Goal: Task Accomplishment & Management: Use online tool/utility

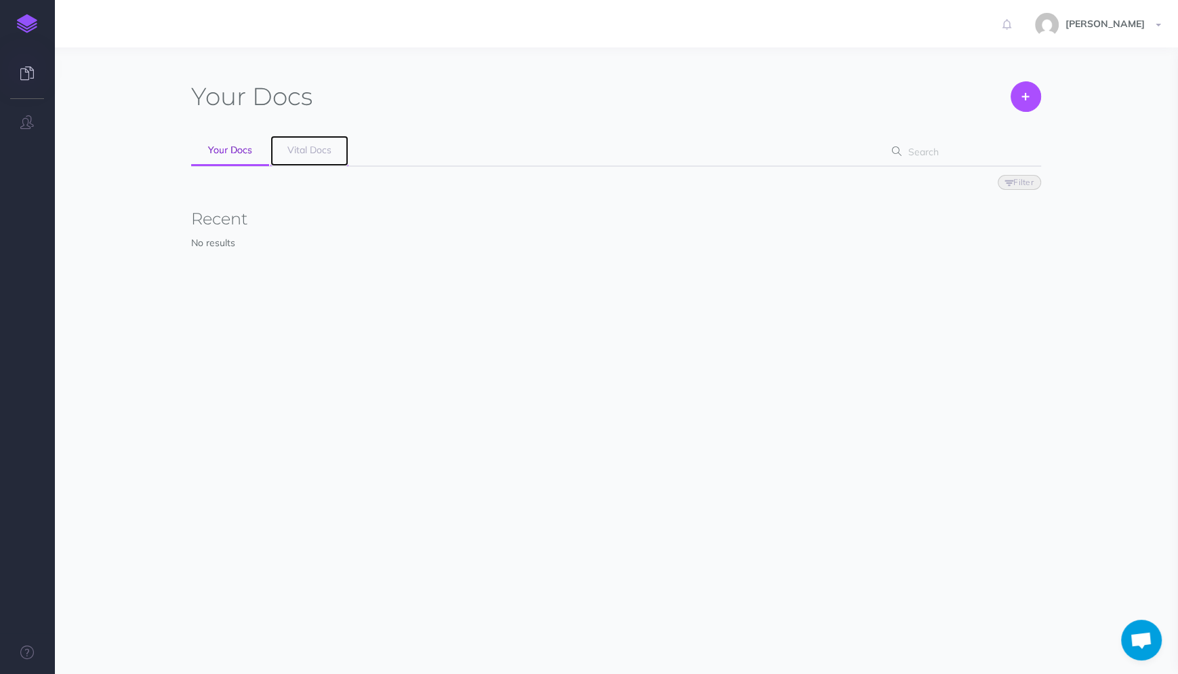
click at [296, 147] on span "Vital Docs" at bounding box center [309, 150] width 44 height 12
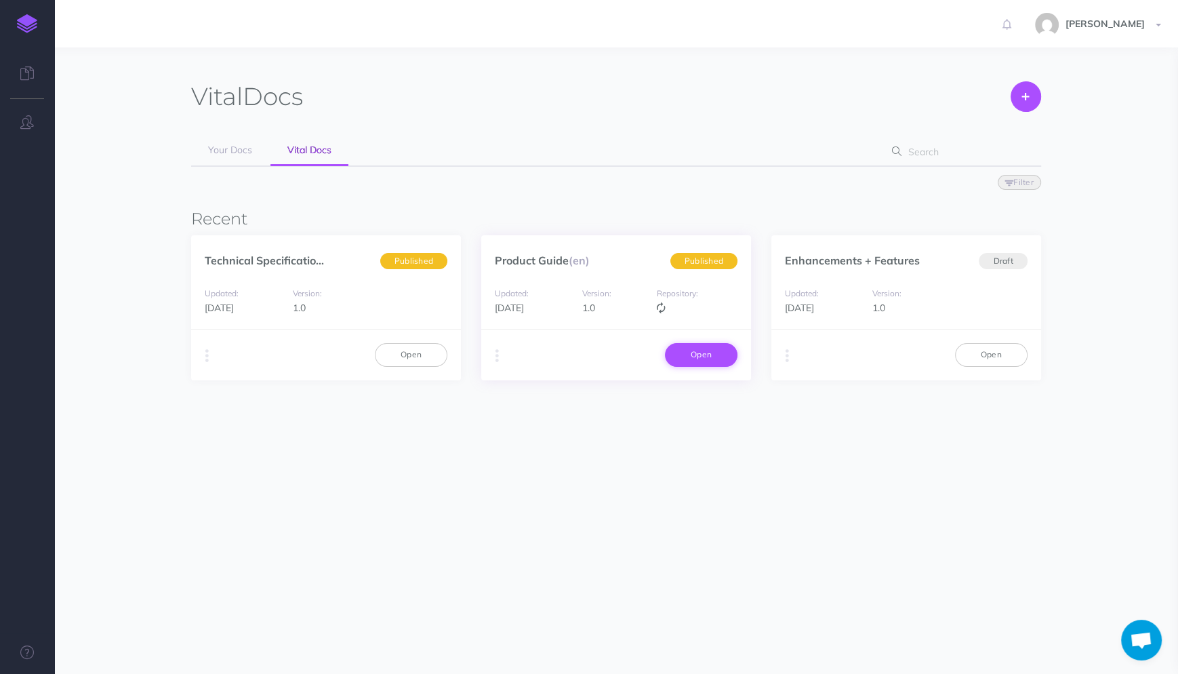
click at [702, 356] on link "Open" at bounding box center [701, 354] width 73 height 23
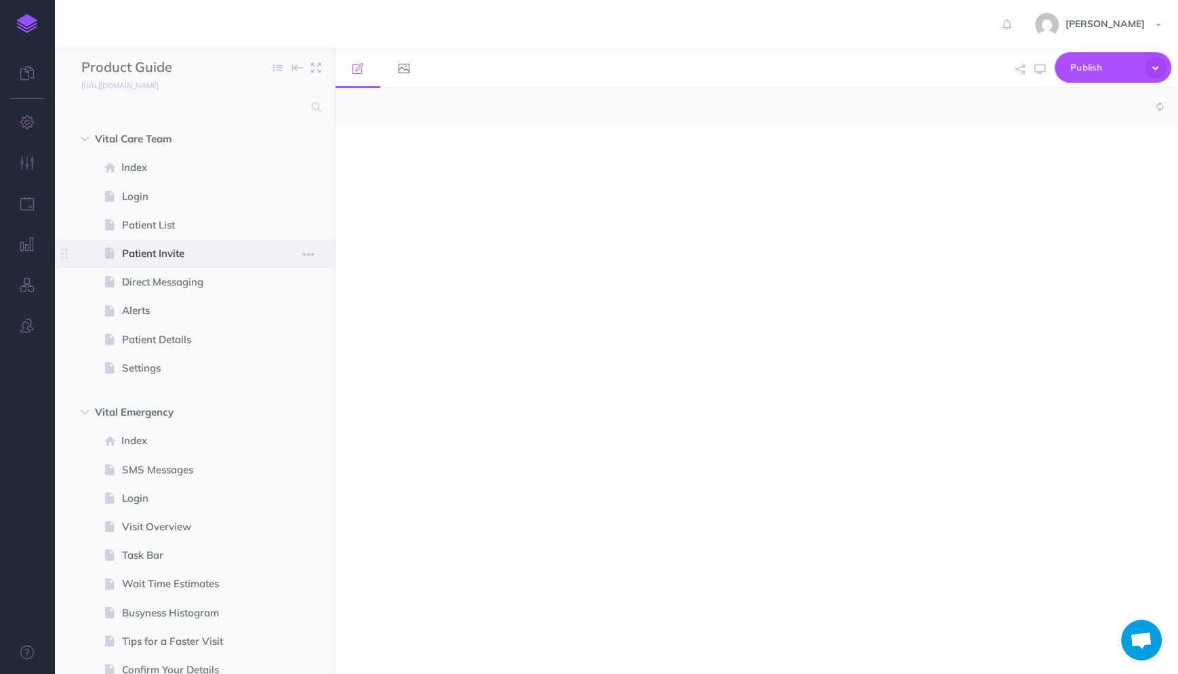
select select "null"
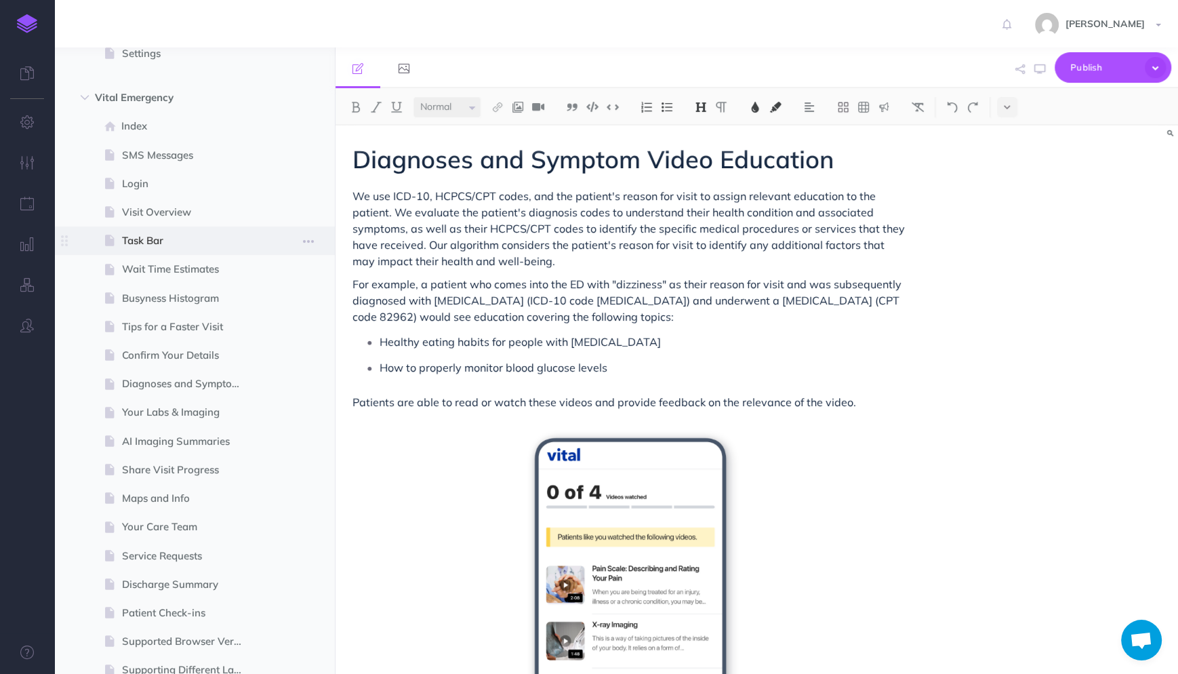
scroll to position [306, 0]
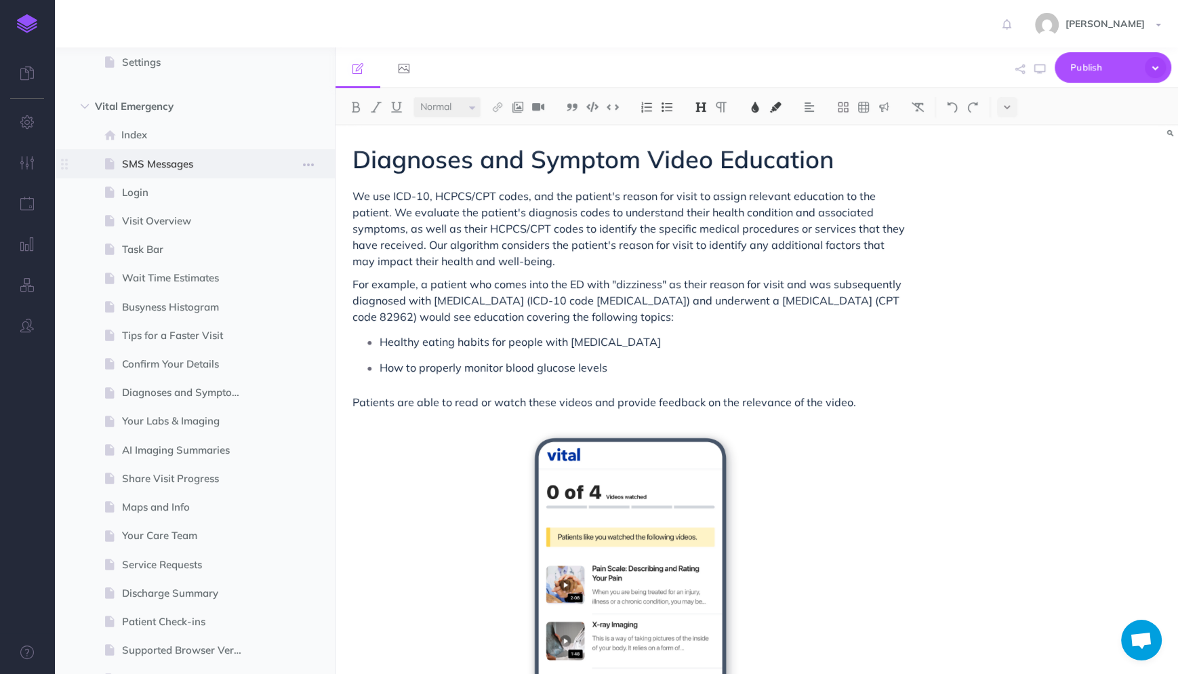
click at [159, 161] on span "SMS Messages" at bounding box center [188, 164] width 132 height 16
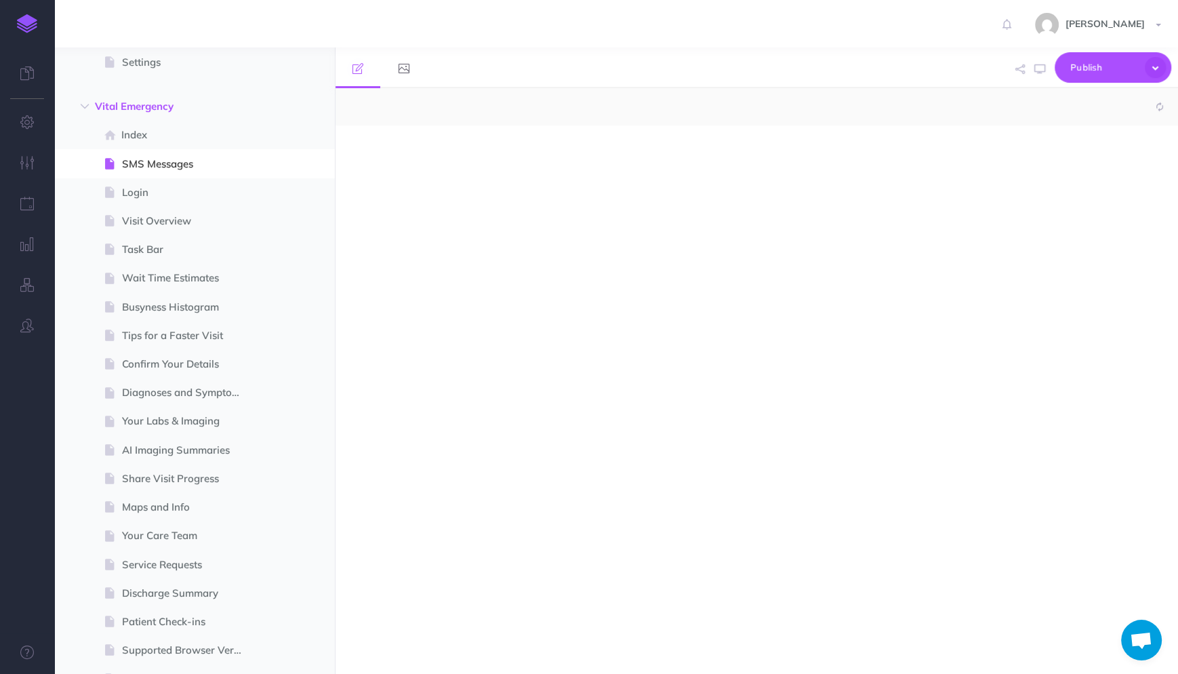
select select "null"
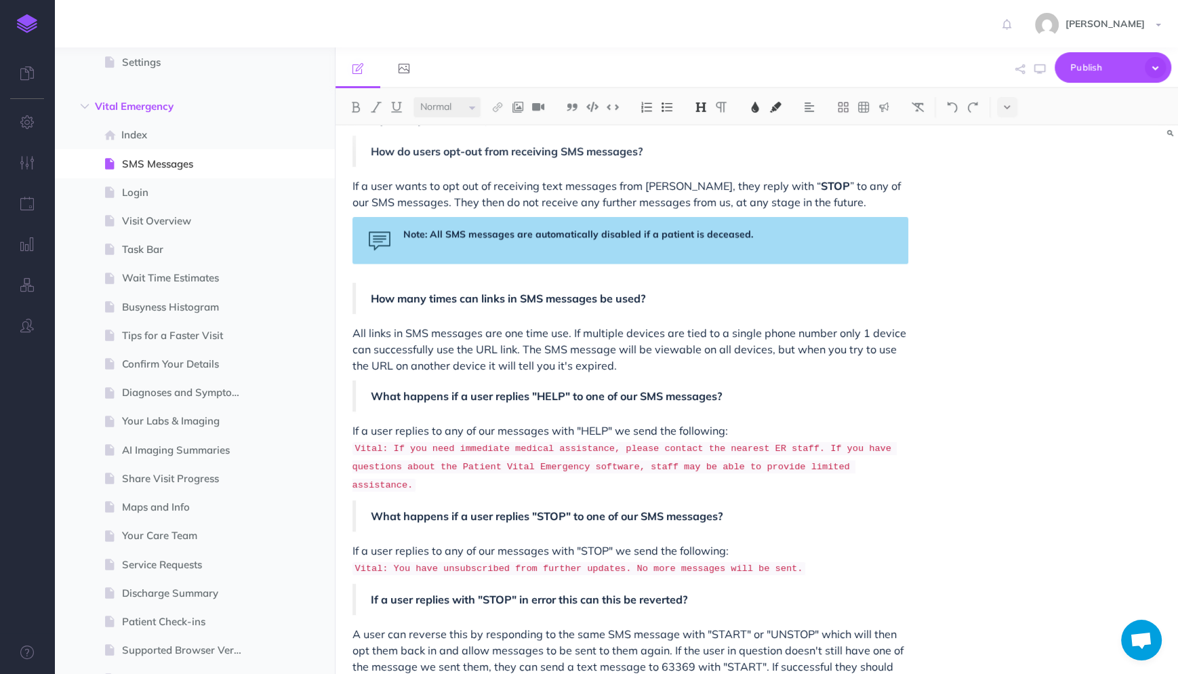
scroll to position [1651, 0]
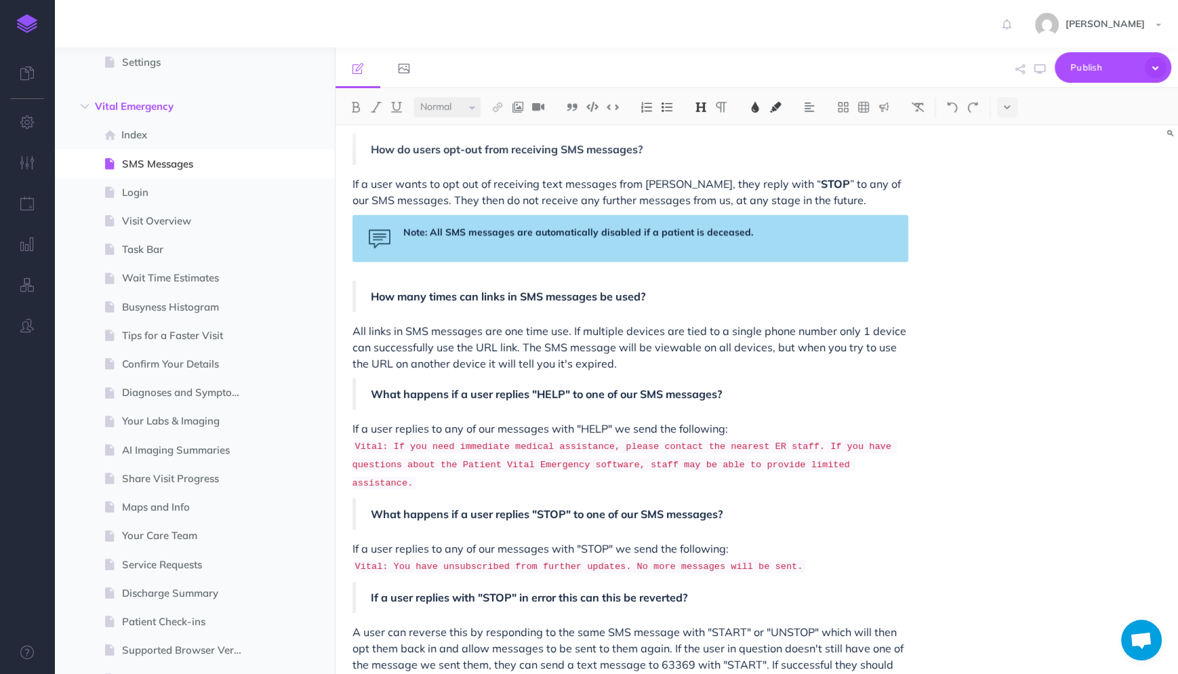
click at [717, 589] on p "If a user replies with "STOP" in error this can this be reverted?" at bounding box center [632, 597] width 523 height 16
drag, startPoint x: 729, startPoint y: 550, endPoint x: 384, endPoint y: 553, distance: 344.4
click at [384, 589] on p "If a user replies with "STOP" in error this can this be reverted?" at bounding box center [632, 597] width 523 height 16
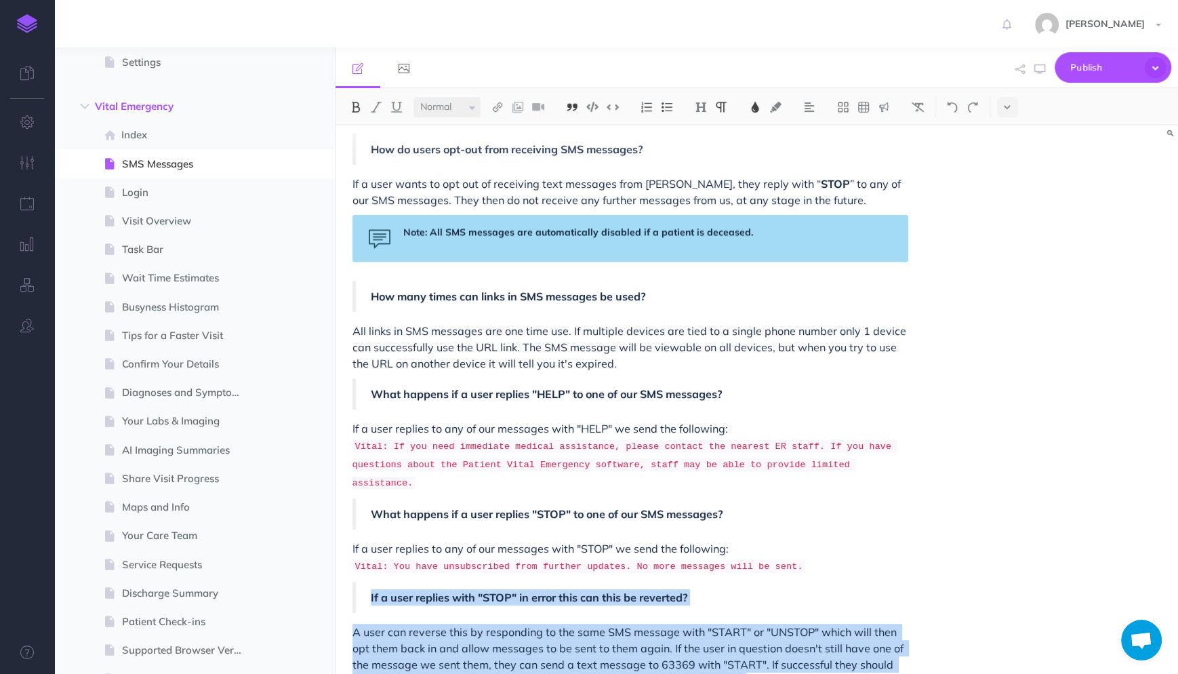
drag, startPoint x: 727, startPoint y: 636, endPoint x: 365, endPoint y: 557, distance: 371.2
copy div "If a user replies with "STOP" in error this can this be reverted? A user can re…"
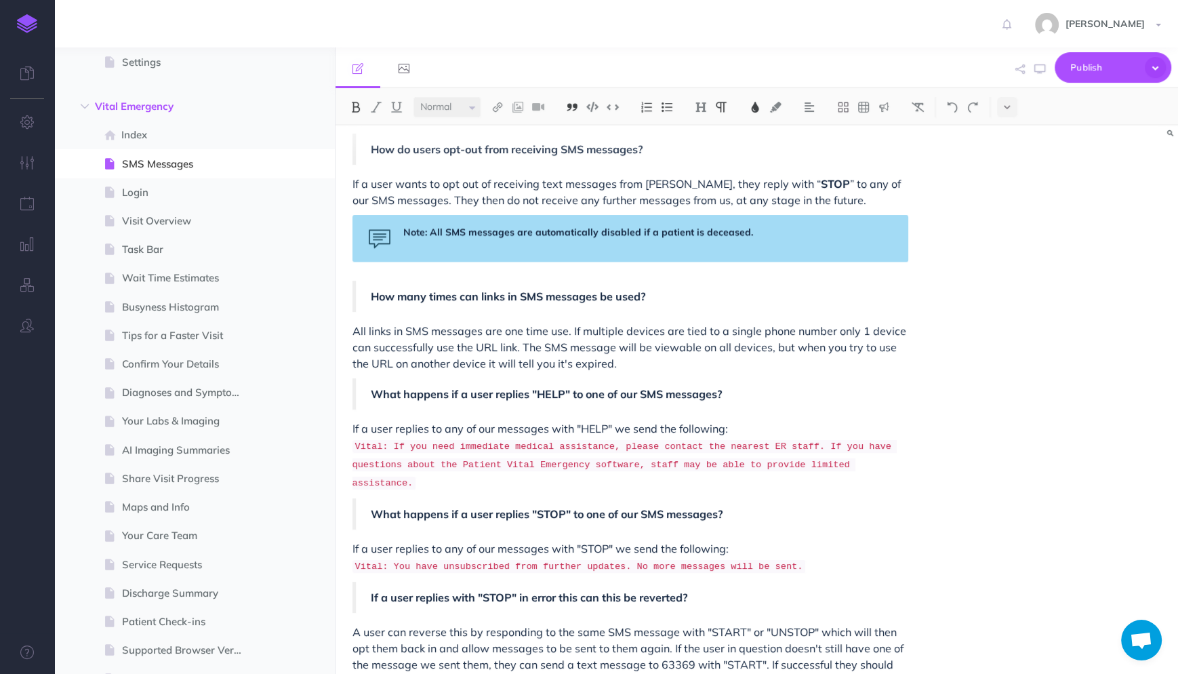
click at [752, 642] on p "A user can reverse this by responding to the same SMS message with "START" or "…" at bounding box center [630, 656] width 556 height 65
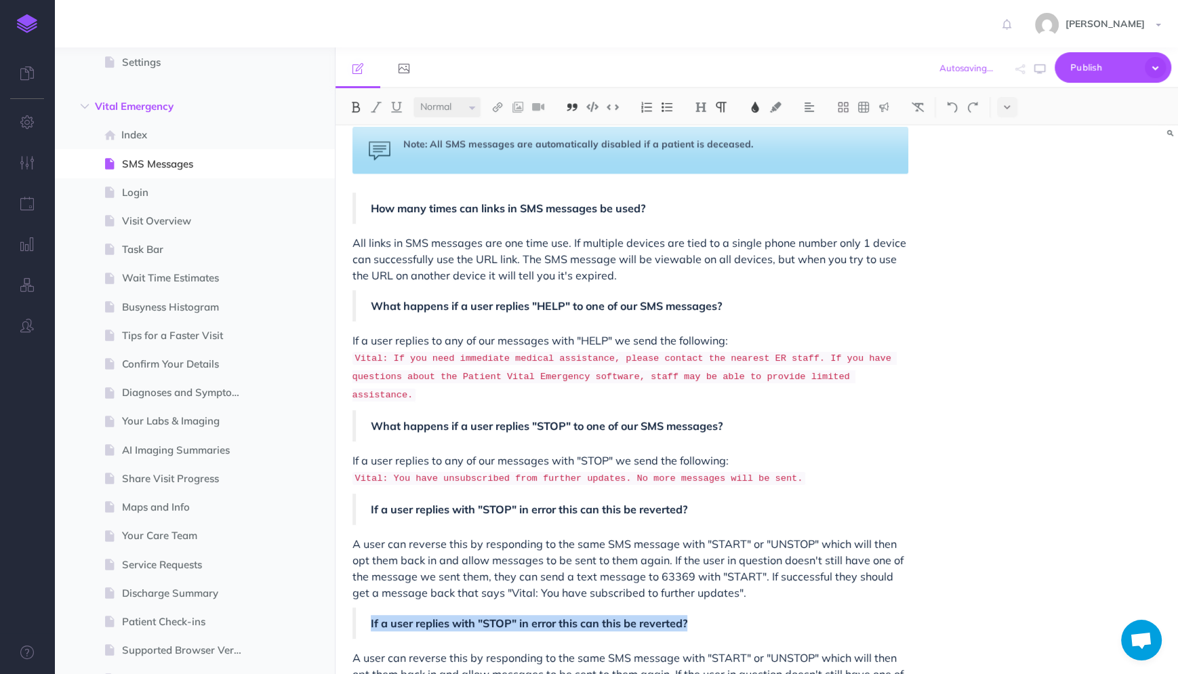
drag, startPoint x: 706, startPoint y: 580, endPoint x: 372, endPoint y: 576, distance: 334.2
click at [372, 615] on p "If a user replies with "STOP" in error this can this be reverted?" at bounding box center [632, 623] width 523 height 16
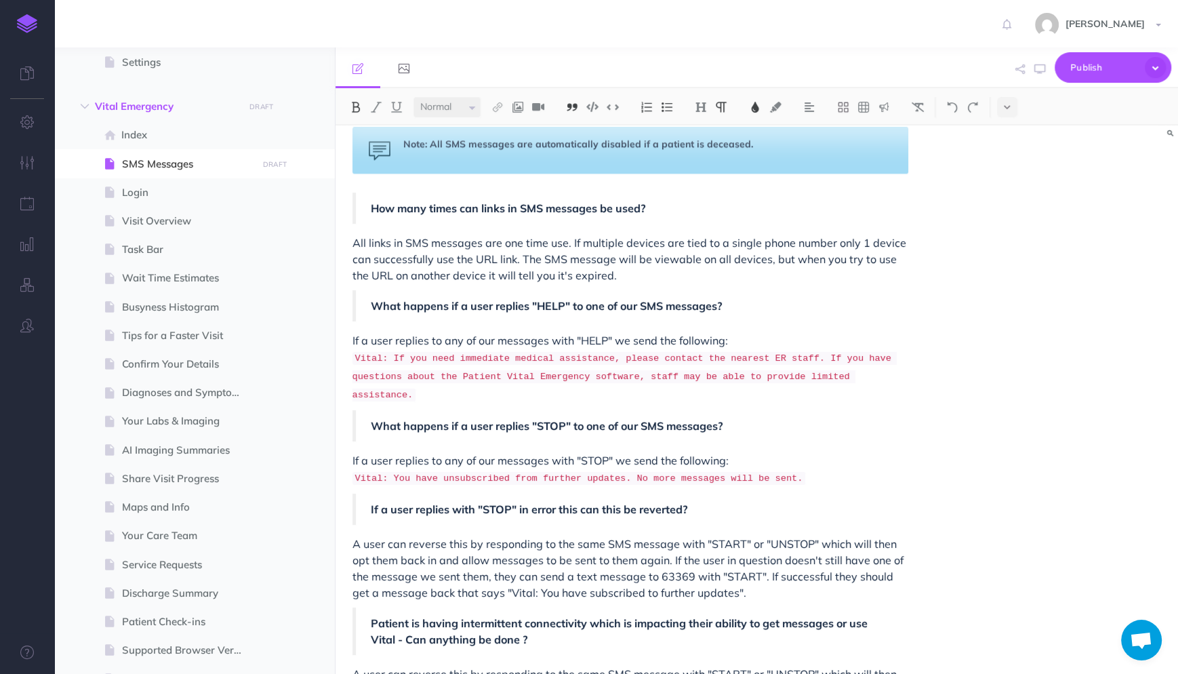
scroll to position [1781, 0]
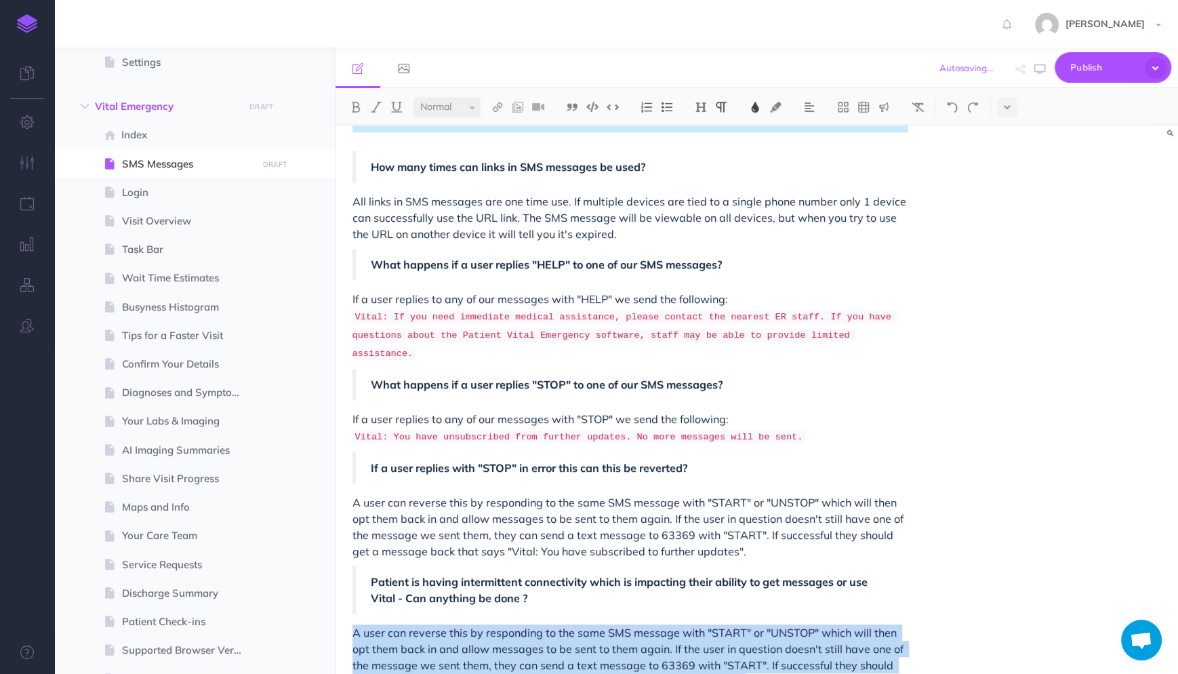
drag, startPoint x: 746, startPoint y: 635, endPoint x: 343, endPoint y: 595, distance: 404.6
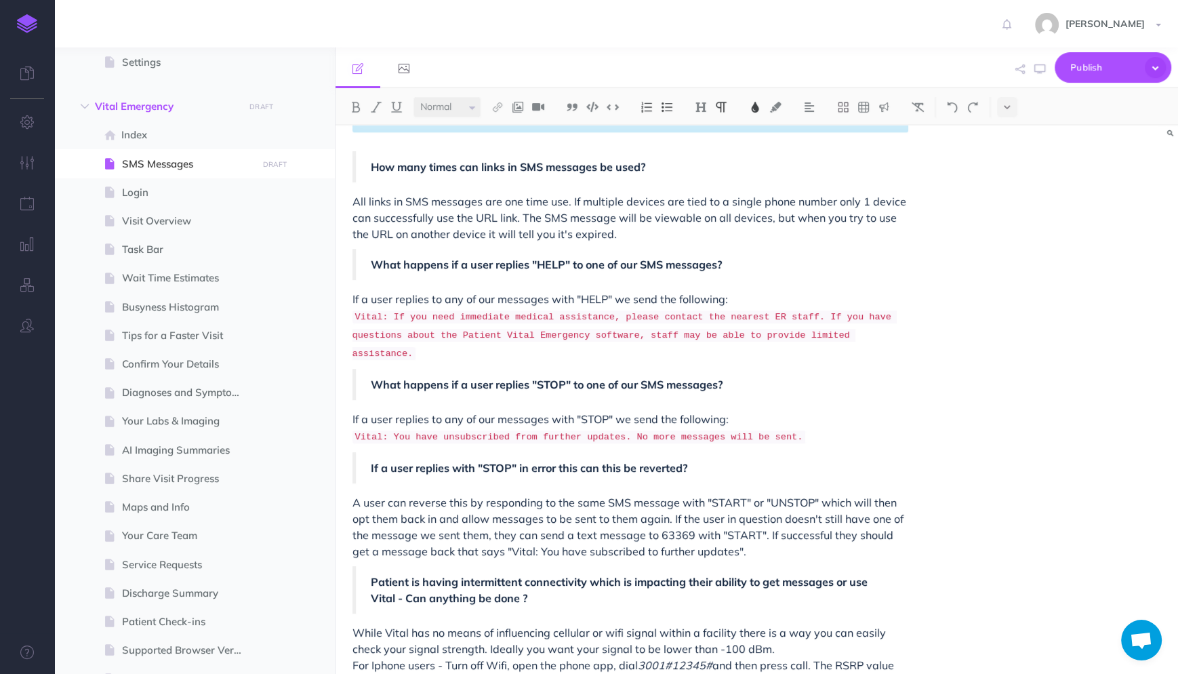
click at [356, 626] on span "While Vital has no means of influencing cellular or wifi signal within a facili…" at bounding box center [620, 649] width 536 height 46
click at [355, 626] on span "While Vital has no means of influencing cellular or wifi signal within a facili…" at bounding box center [620, 649] width 536 height 46
click at [357, 626] on span "While Vital has no means of influencing cellular or wifi signal within a facili…" at bounding box center [620, 649] width 536 height 46
click at [355, 626] on span "While Vital has no means of influencing cellular or wifi signal within a facili…" at bounding box center [620, 649] width 536 height 46
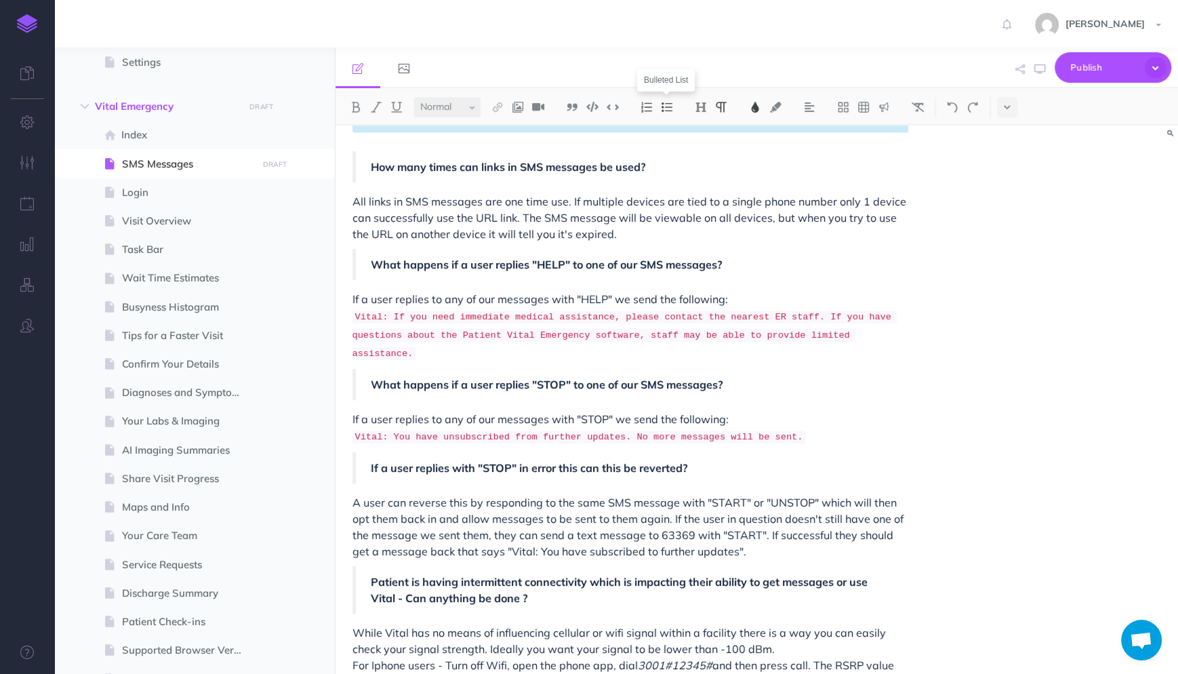
click at [664, 108] on img at bounding box center [667, 107] width 12 height 11
click at [672, 108] on img at bounding box center [667, 107] width 12 height 11
click at [391, 624] on p "While Vital has no means of influencing cellular or wifi signal within a facili…" at bounding box center [630, 648] width 556 height 49
click at [407, 667] on span "For Iphone users - Turn off Wifi, open the phone app, dial" at bounding box center [522, 674] width 285 height 14
click at [565, 664] on p "For IPhone users - Turn off Wifi, open the phone app, dial 3001#12345# and then…" at bounding box center [644, 684] width 529 height 41
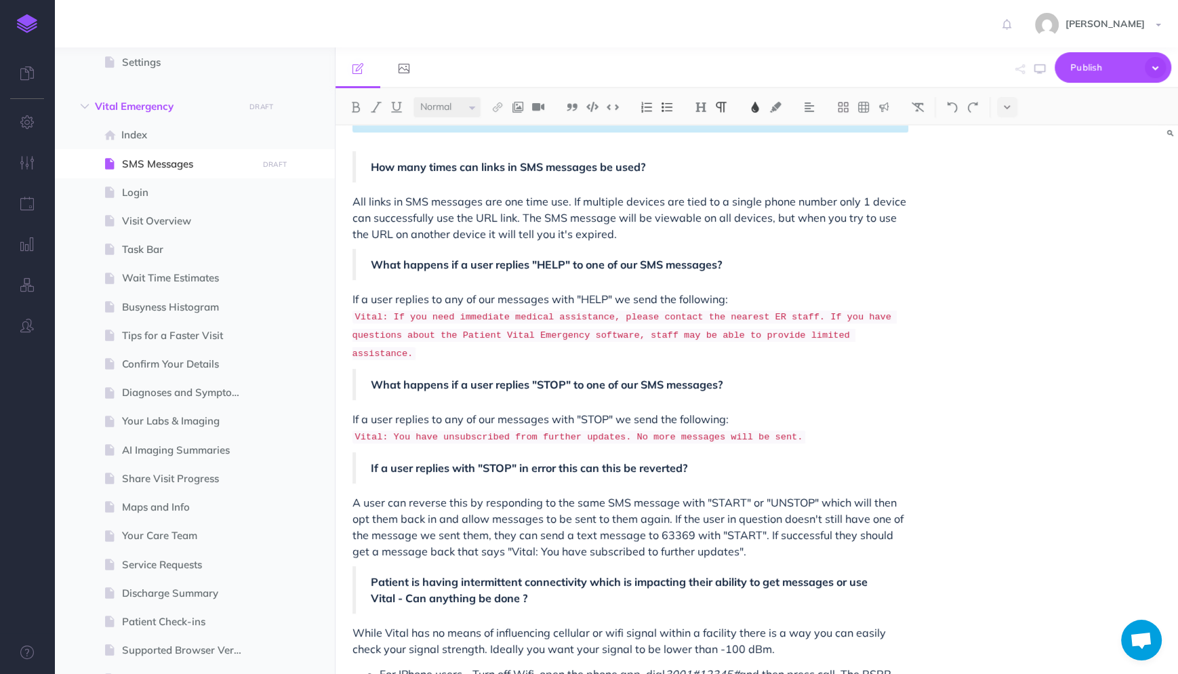
scroll to position [1794, 0]
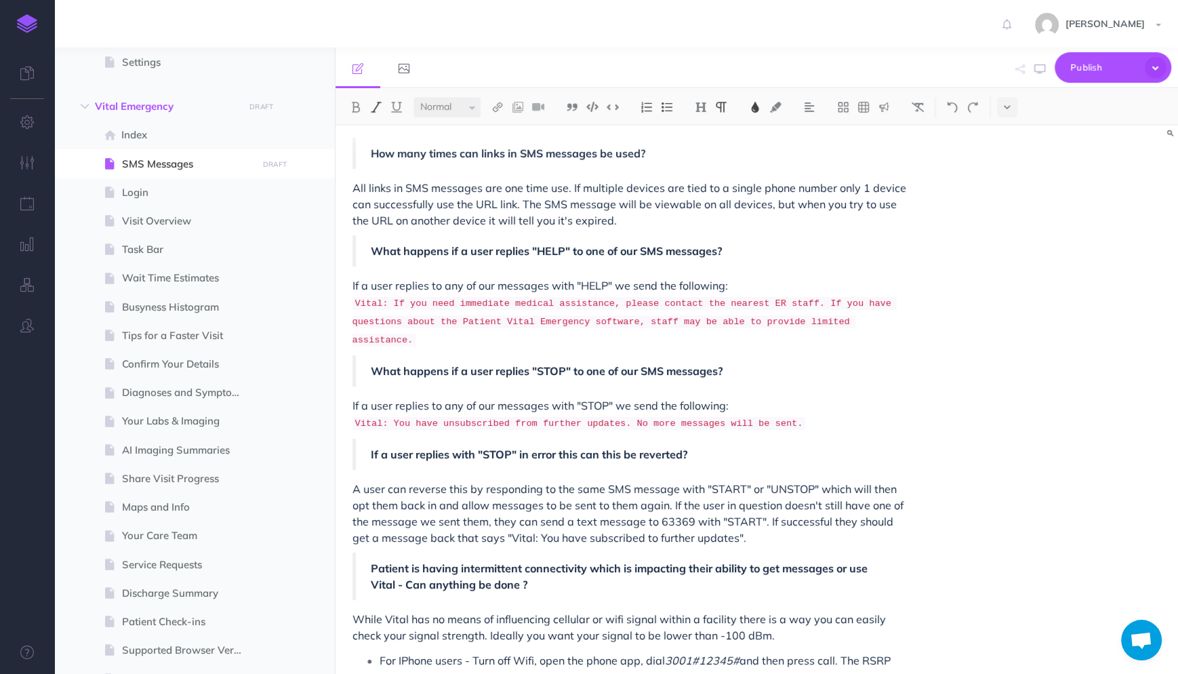
drag, startPoint x: 563, startPoint y: 640, endPoint x: 377, endPoint y: 623, distance: 187.2
click at [380, 650] on li "For IPhone users - Turn off Wifi, open the phone app, dial 3001#12345# and then…" at bounding box center [644, 670] width 529 height 41
copy p "For IPhone users - Turn off Wifi, open the phone app, dial 3001#12345# and then…"
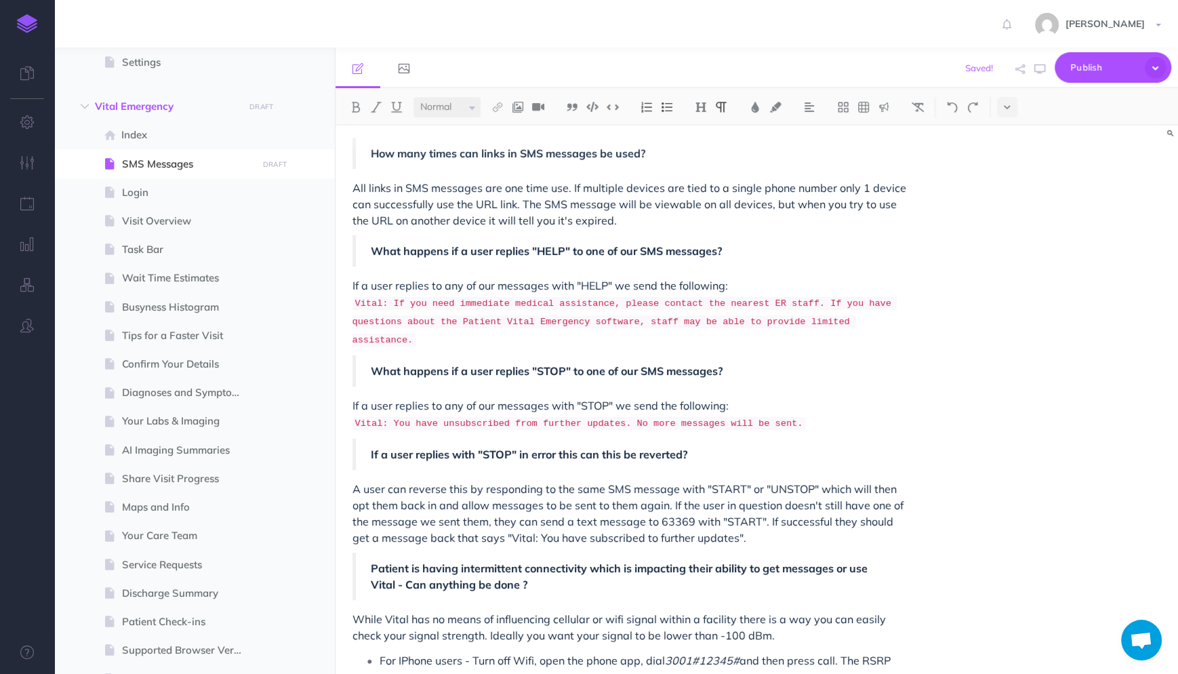
scroll to position [1815, 0]
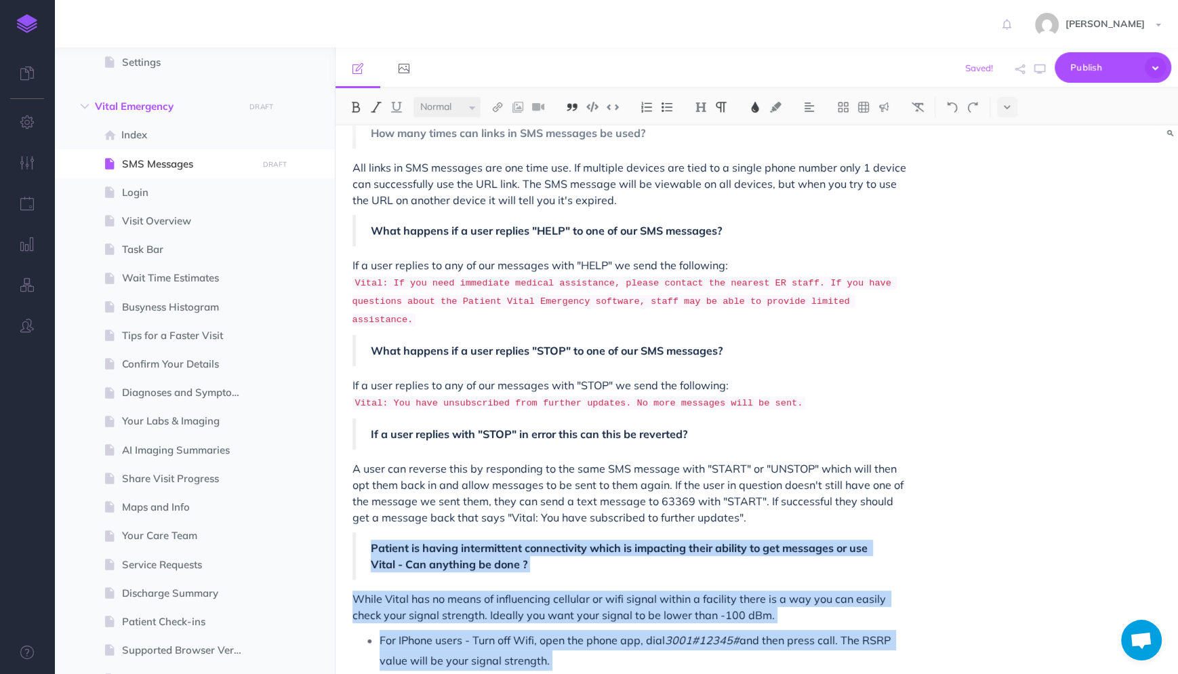
drag, startPoint x: 544, startPoint y: 666, endPoint x: 372, endPoint y: 506, distance: 234.1
copy div "Patient is having intermittent connectivity which is impacting their ability to…"
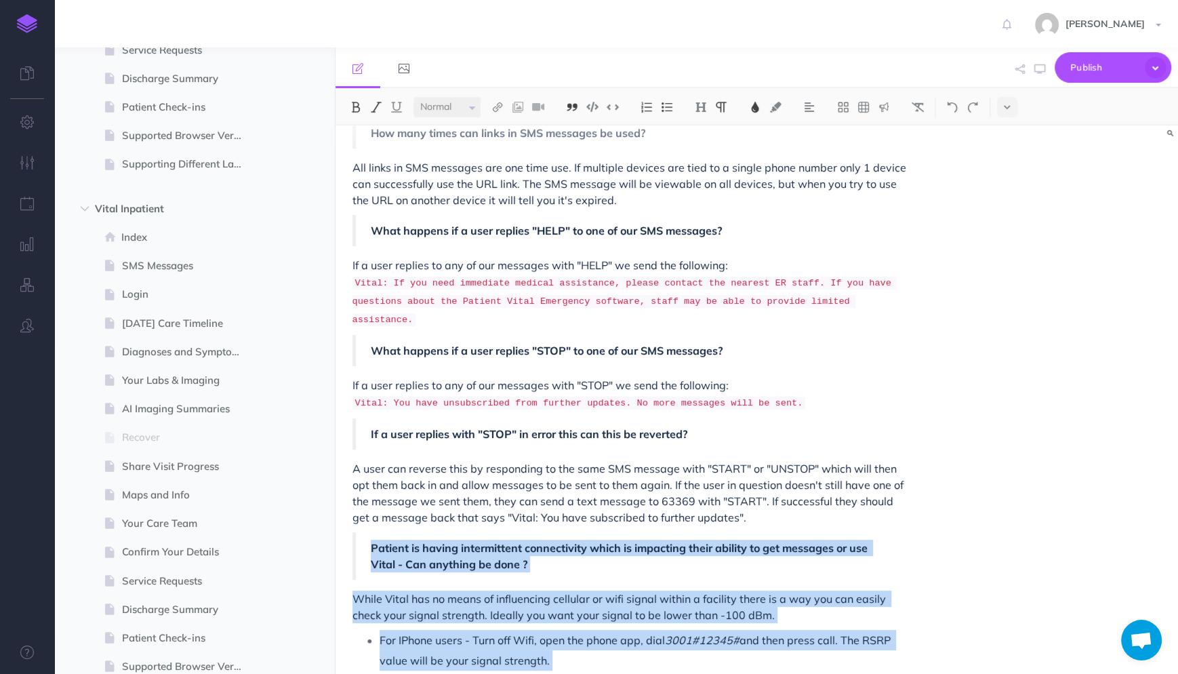
scroll to position [837, 0]
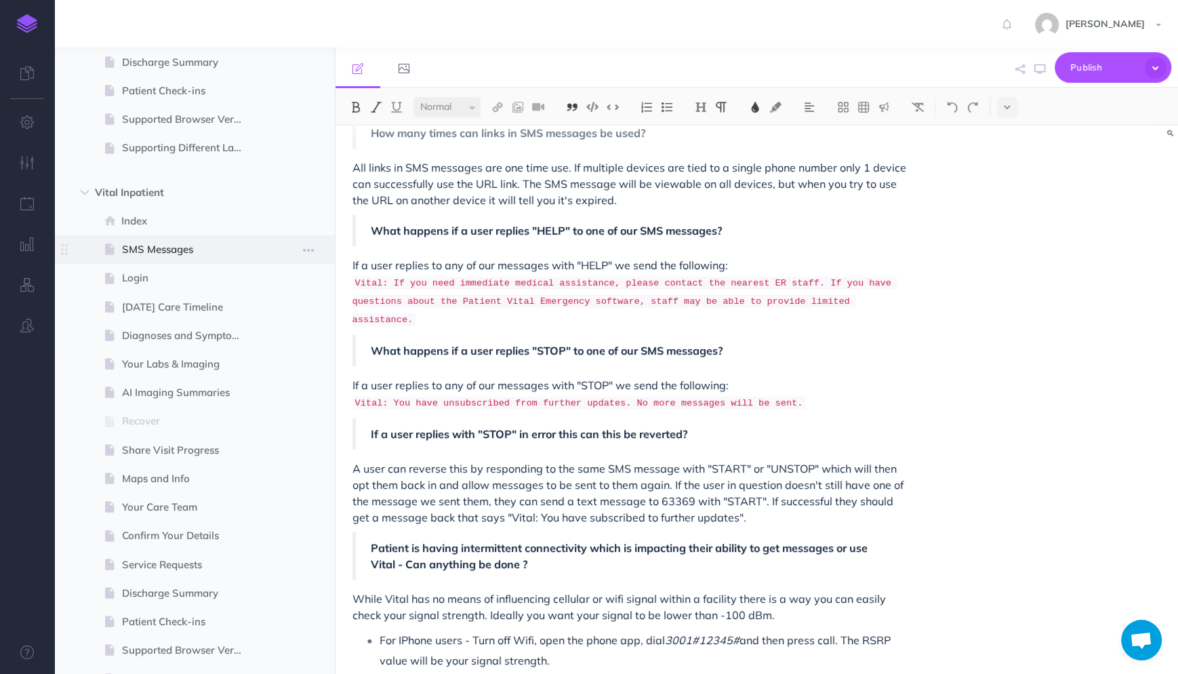
click at [172, 247] on span "SMS Messages" at bounding box center [188, 249] width 132 height 16
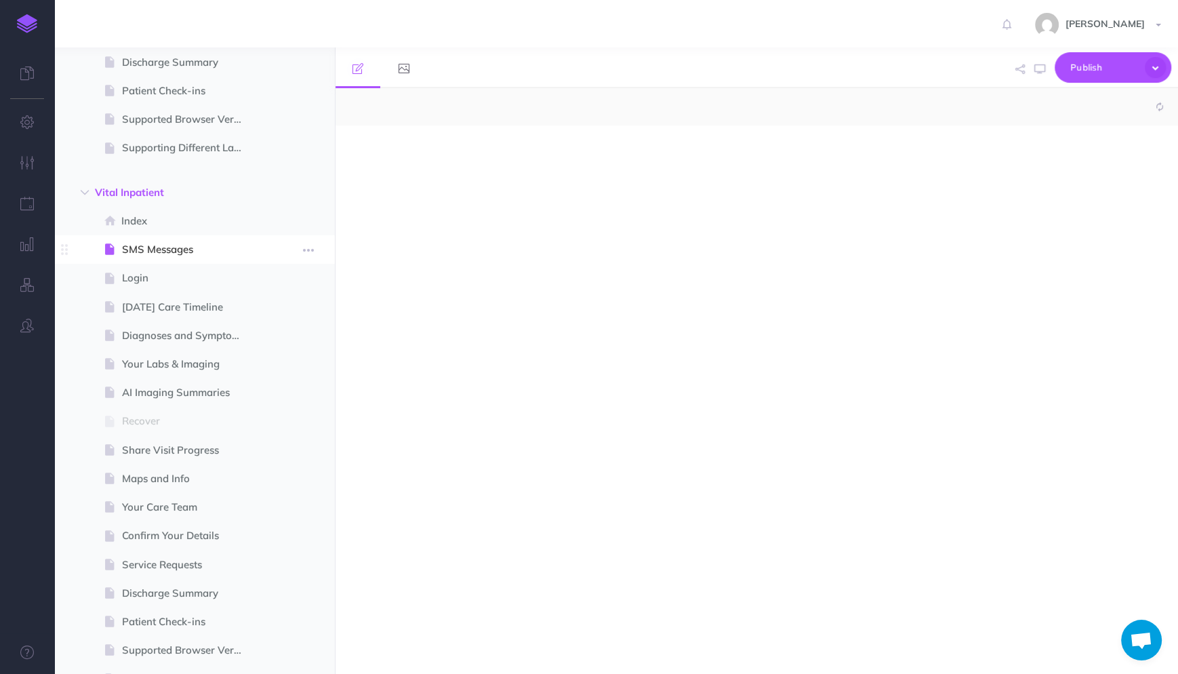
select select "null"
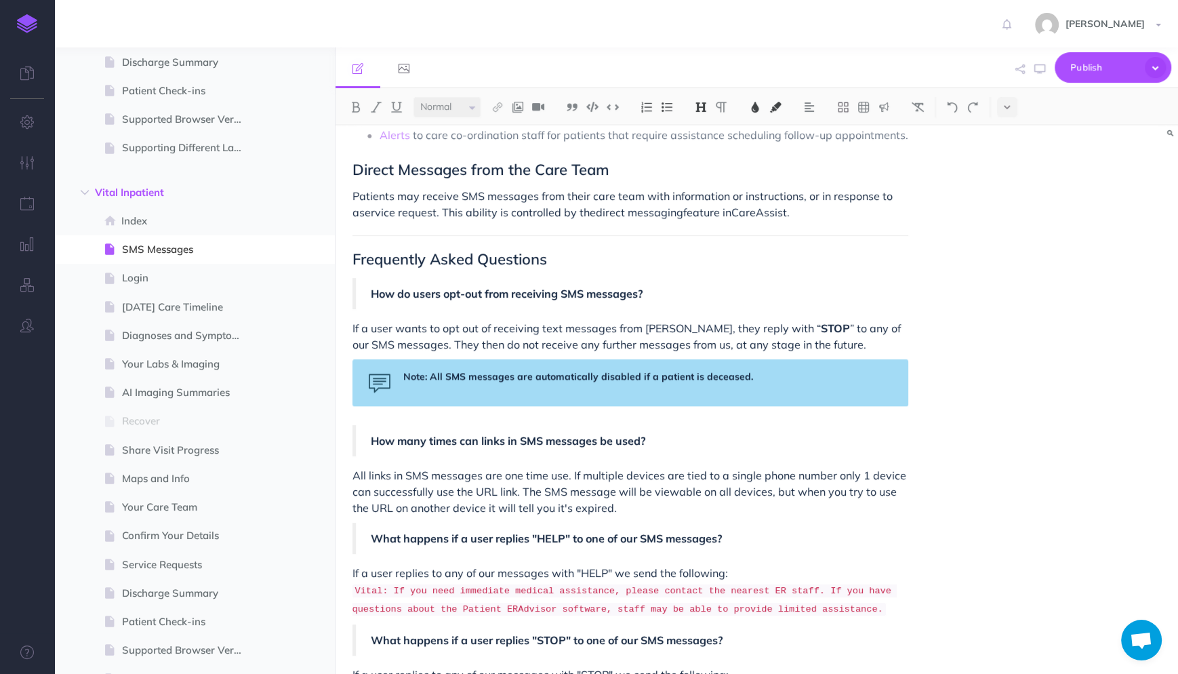
scroll to position [1490, 0]
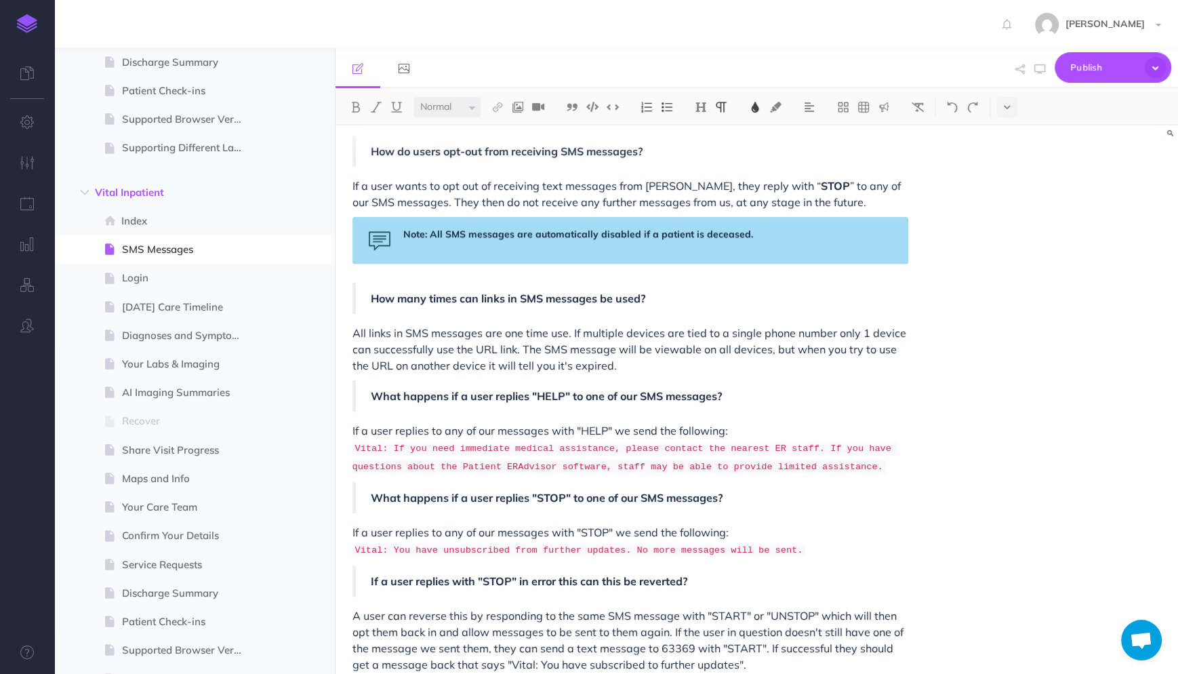
click at [752, 634] on p "A user can reverse this by responding to the same SMS message with "START" or "…" at bounding box center [630, 639] width 556 height 65
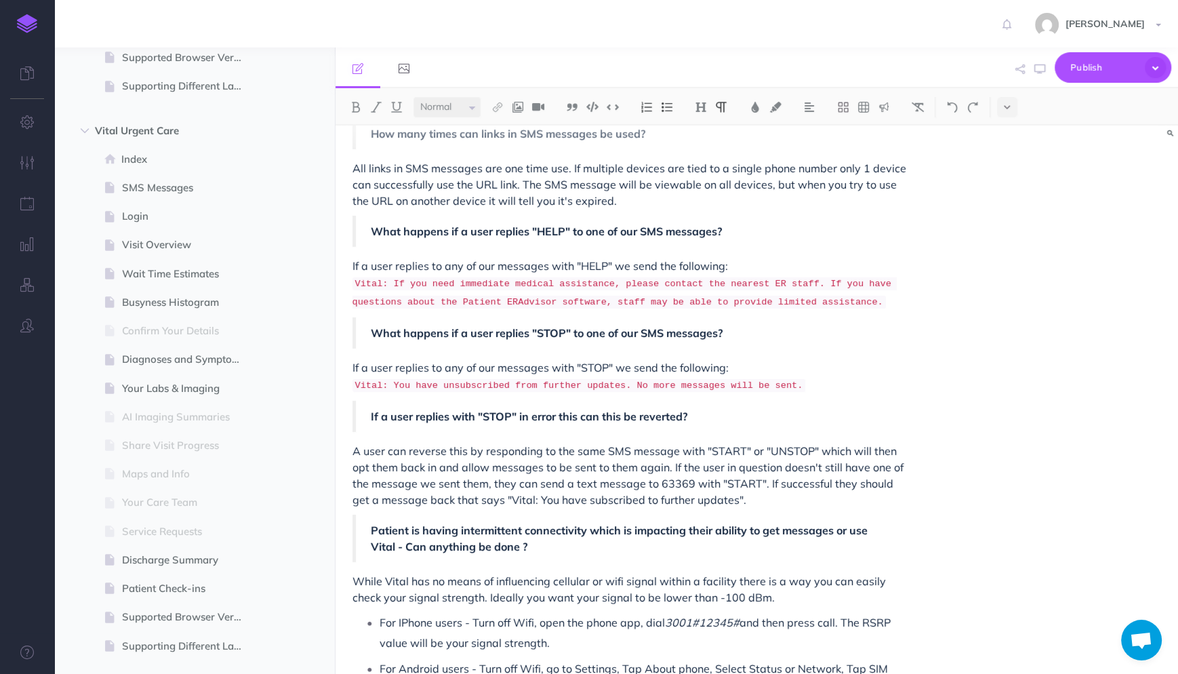
scroll to position [1449, 0]
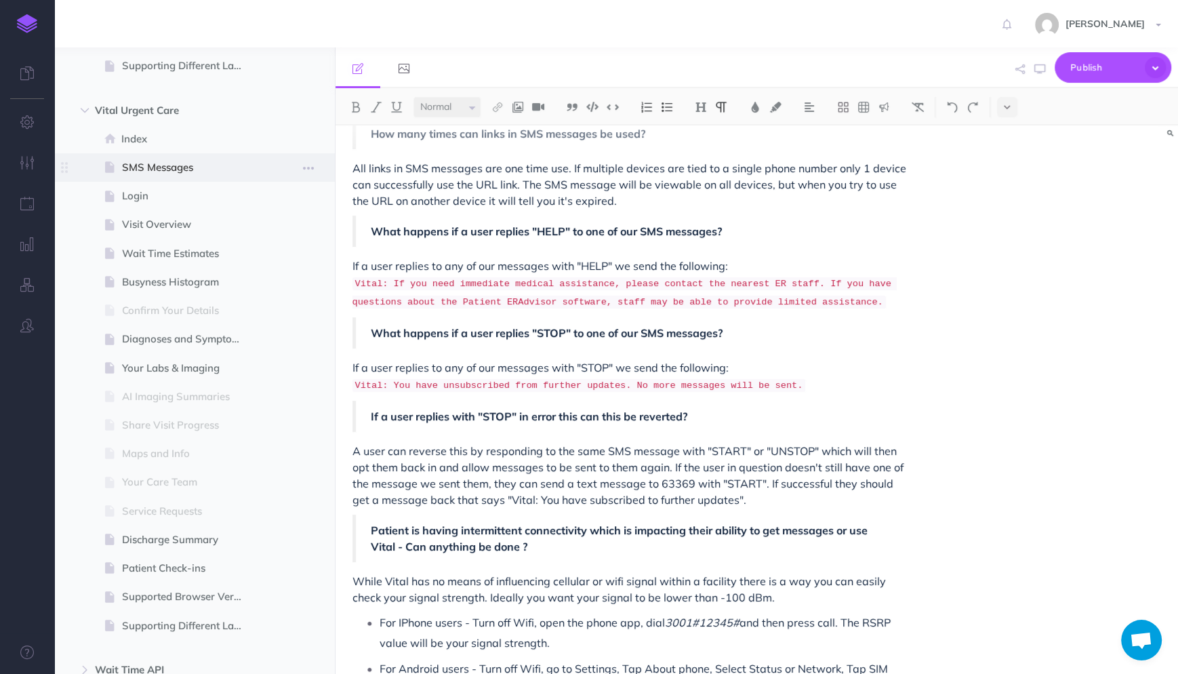
click at [184, 159] on span "SMS Messages" at bounding box center [188, 167] width 132 height 16
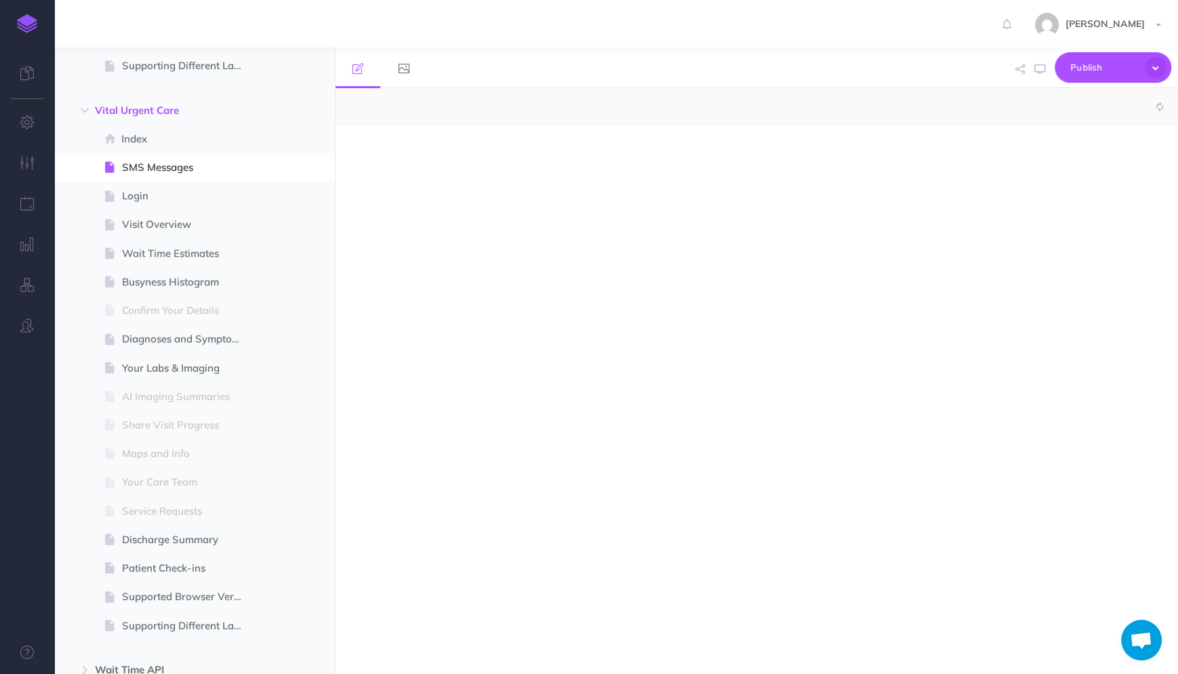
select select "null"
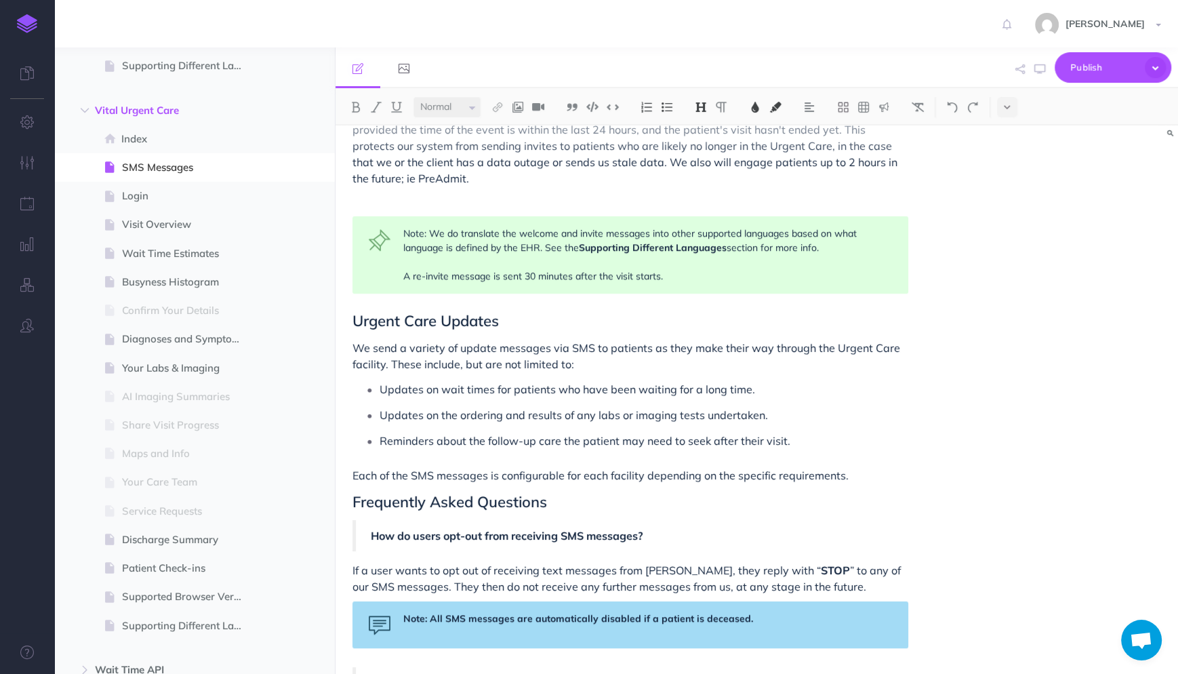
scroll to position [1211, 0]
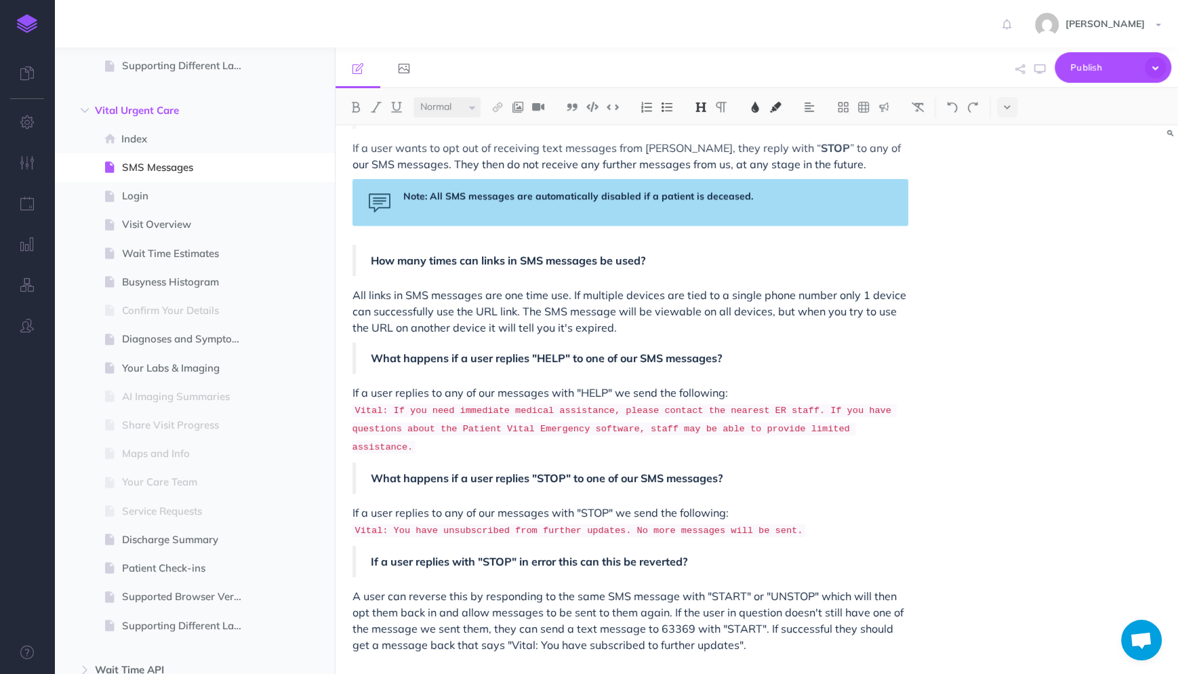
click at [776, 639] on p "A user can reverse this by responding to the same SMS message with "START" or "…" at bounding box center [630, 620] width 556 height 65
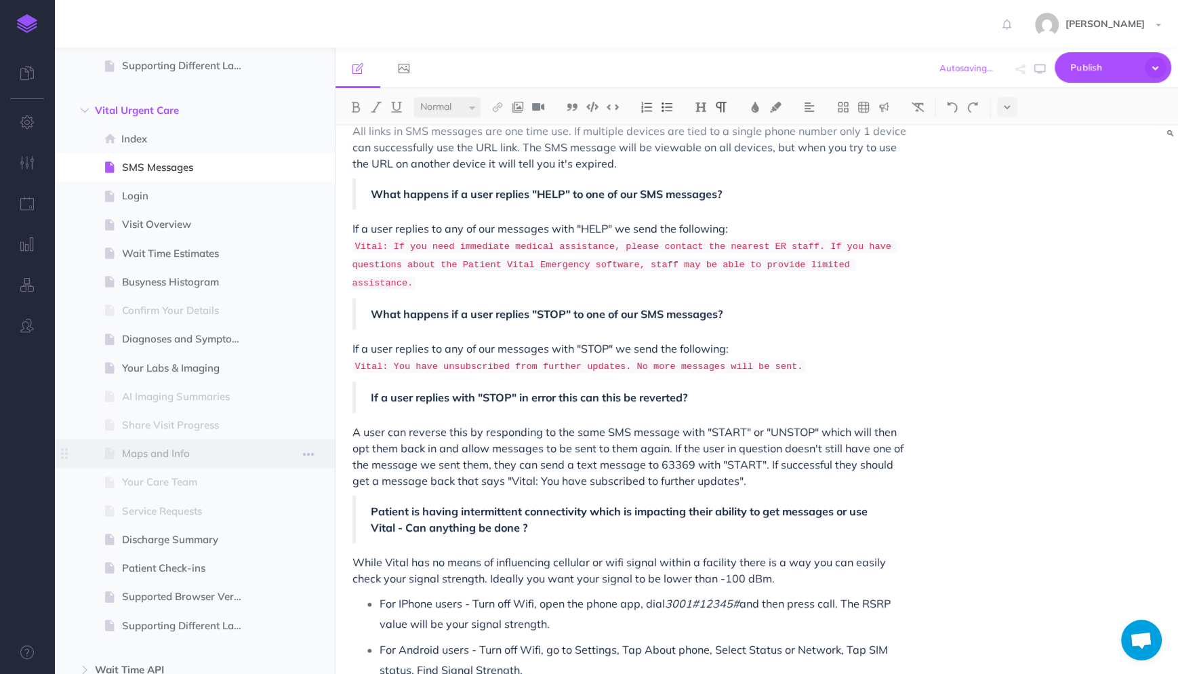
scroll to position [1618, 0]
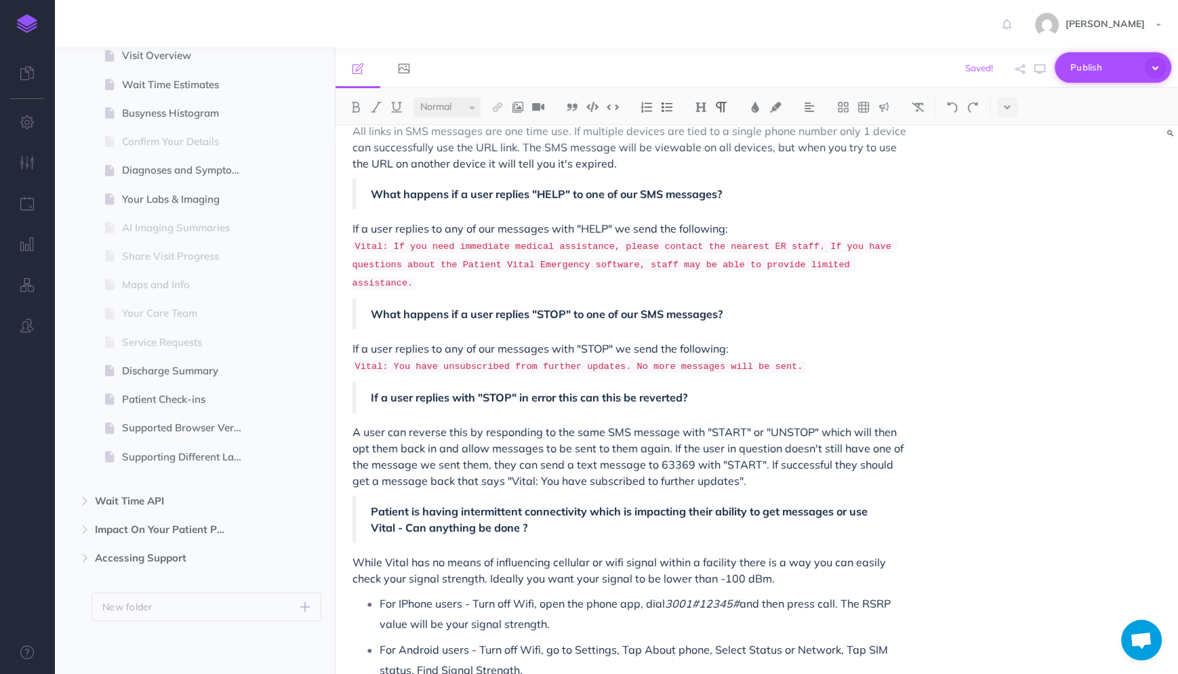
click at [1152, 73] on icon "button" at bounding box center [1155, 67] width 21 height 21
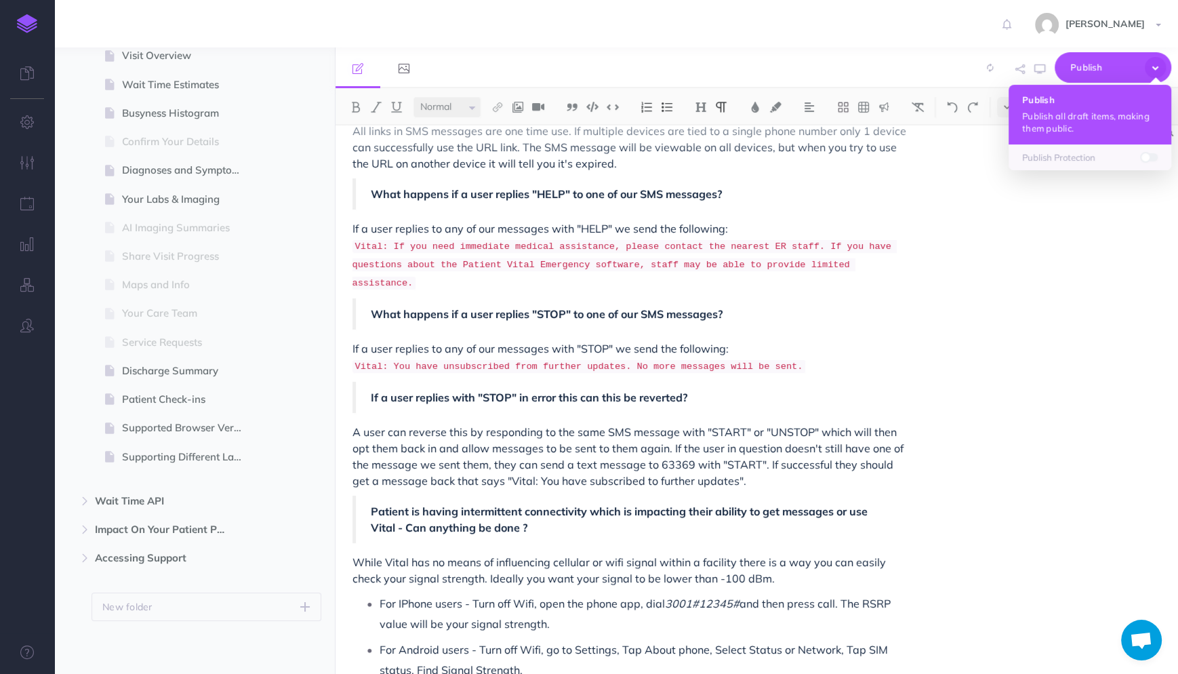
click at [1089, 114] on ul "Publish Publish all draft items, making them public. Publish Protection" at bounding box center [1090, 127] width 163 height 85
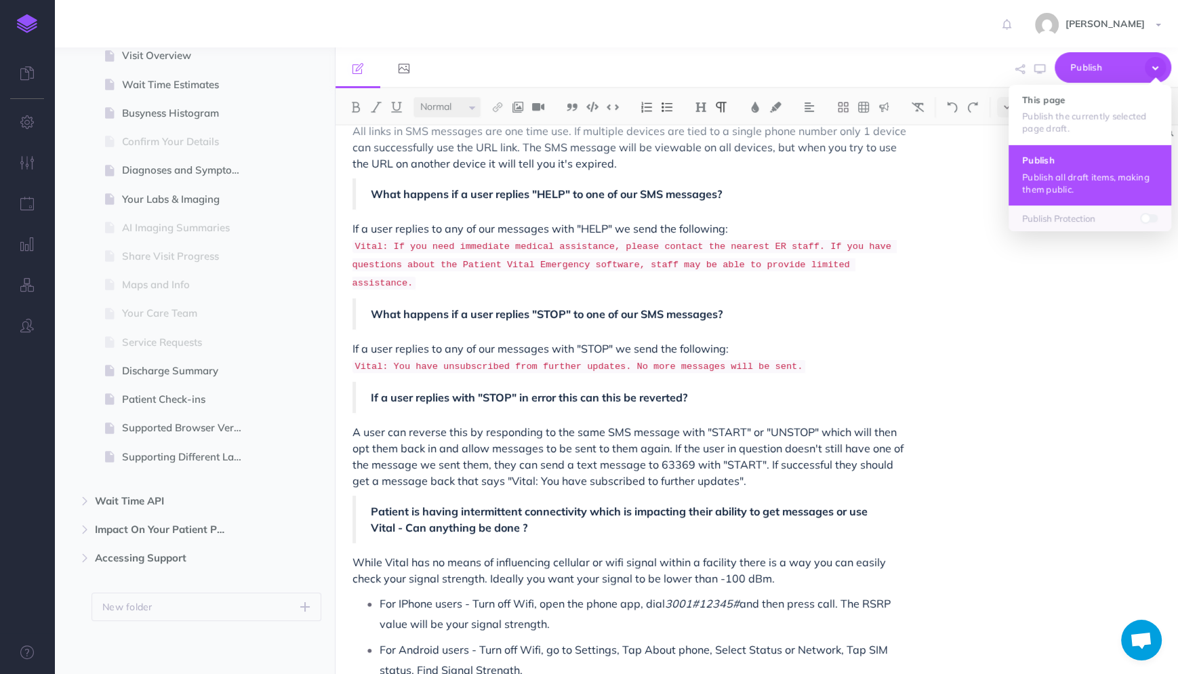
click at [1079, 178] on p "Publish all draft items, making them public." at bounding box center [1090, 183] width 136 height 24
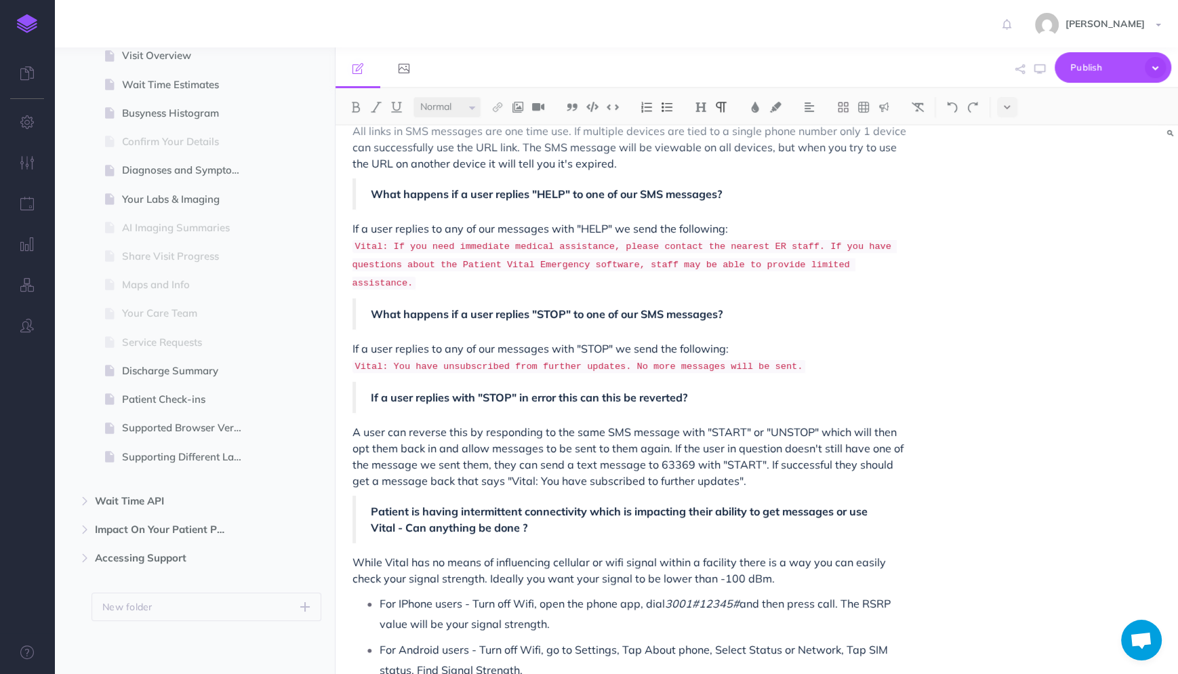
click at [403, 600] on span "For IPhone users - Turn off Wifi, open the phone app, dial" at bounding box center [522, 604] width 285 height 14
click at [1154, 67] on icon "button" at bounding box center [1155, 67] width 21 height 21
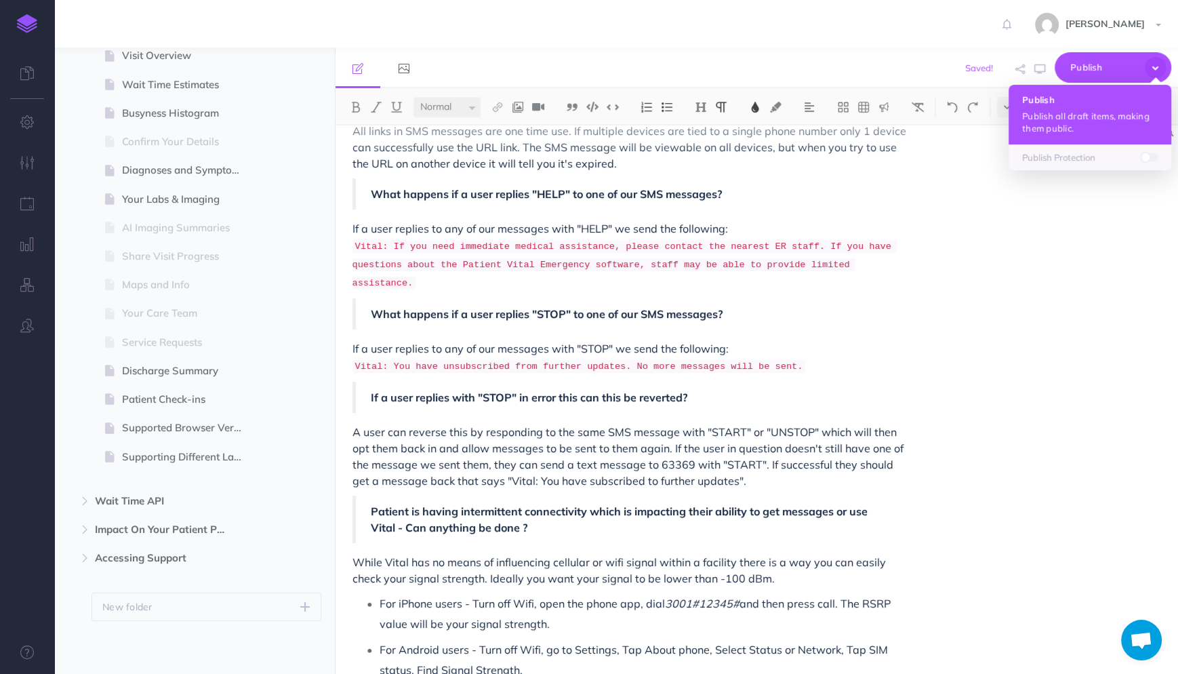
click at [1088, 113] on p "Publish all draft items, making them public." at bounding box center [1090, 122] width 136 height 24
